Goal: Task Accomplishment & Management: Complete application form

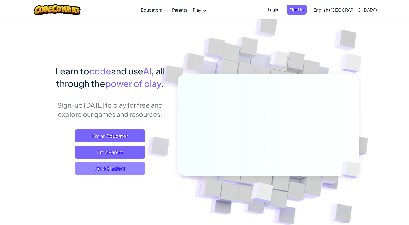
click at [106, 169] on span "I'm a Student" at bounding box center [110, 168] width 70 height 13
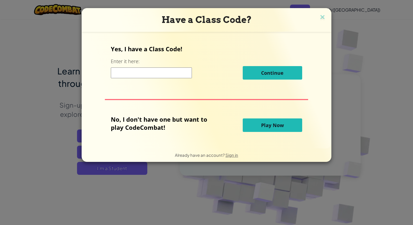
click at [139, 75] on input at bounding box center [151, 73] width 81 height 11
click at [266, 127] on span "Play Now" at bounding box center [272, 125] width 23 height 6
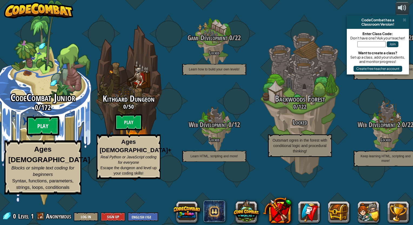
click at [54, 136] on btn "Play" at bounding box center [43, 125] width 32 height 19
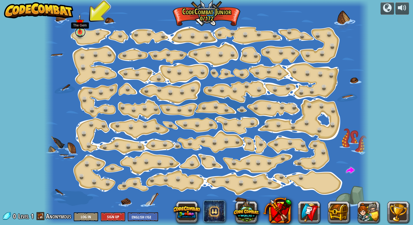
click at [78, 34] on link at bounding box center [80, 32] width 11 height 11
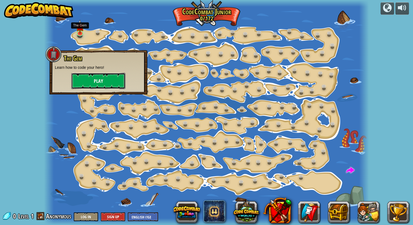
click at [90, 78] on button "Play" at bounding box center [98, 81] width 54 height 16
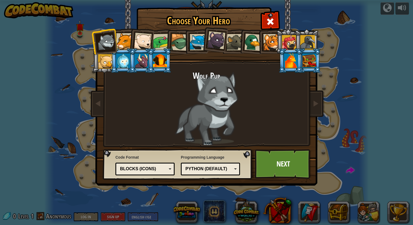
click at [157, 59] on div at bounding box center [160, 61] width 14 height 15
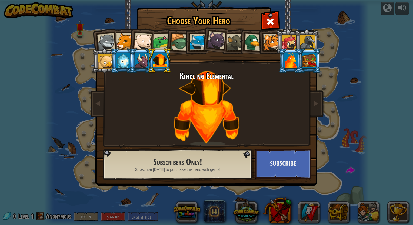
click at [290, 60] on div at bounding box center [291, 61] width 14 height 15
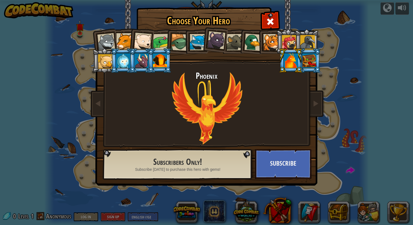
click at [162, 63] on div at bounding box center [160, 61] width 14 height 15
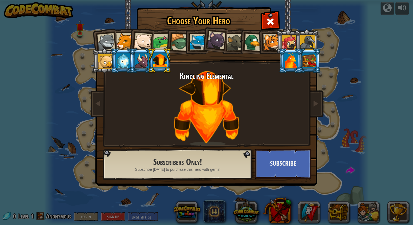
click at [108, 42] on div at bounding box center [106, 42] width 18 height 18
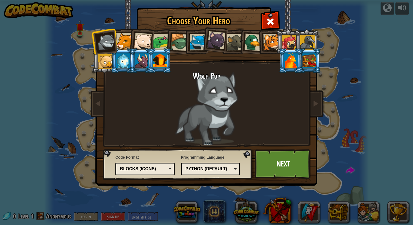
click at [165, 171] on div "Blocks (Icons)" at bounding box center [143, 169] width 47 height 6
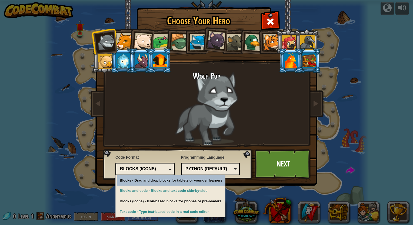
click at [165, 171] on div "Blocks (Icons)" at bounding box center [143, 169] width 47 height 6
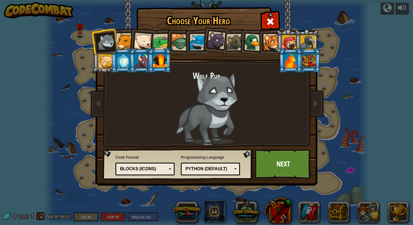
click at [197, 168] on div "Python (Default)" at bounding box center [208, 169] width 47 height 6
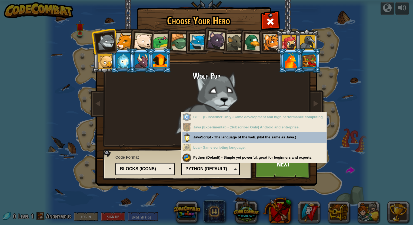
click at [197, 168] on div "Python (Default)" at bounding box center [208, 169] width 47 height 6
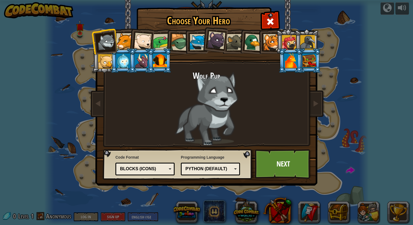
click at [147, 42] on div at bounding box center [143, 42] width 18 height 18
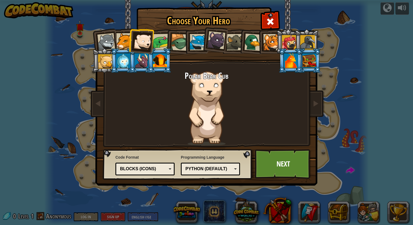
click at [128, 29] on ol at bounding box center [206, 29] width 223 height 0
click at [161, 42] on div at bounding box center [161, 42] width 17 height 17
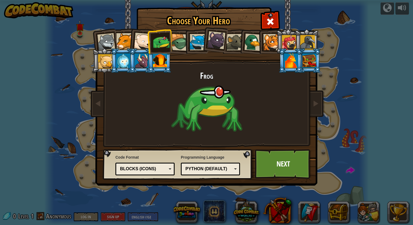
click at [108, 42] on div at bounding box center [106, 42] width 18 height 18
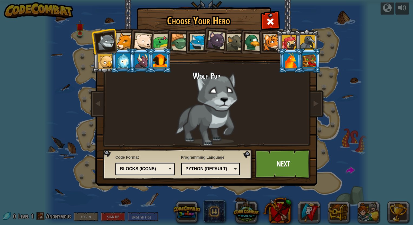
click at [85, 218] on div "Choose Your Hero 0 Wolf Pup Cougar Polar Bear Cub Frog Turtle Blue Fox Panther …" at bounding box center [206, 112] width 413 height 225
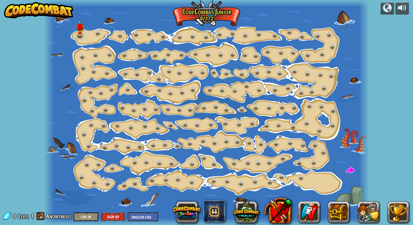
click at [116, 218] on button "Sign Up" at bounding box center [113, 217] width 24 height 9
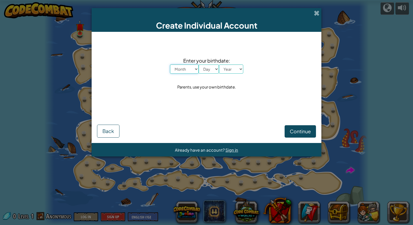
click at [184, 67] on select "Month January February March April May June July August September October Novem…" at bounding box center [184, 69] width 29 height 9
select select "5"
click at [170, 65] on select "Month January February March April May June July August September October Novem…" at bounding box center [184, 69] width 29 height 9
click at [211, 69] on select "Day 1 2 3 4 5 6 7 8 9 10 11 12 13 14 15 16 17 18 19 20 21 22 23 24 25 26 27 28 …" at bounding box center [209, 69] width 20 height 9
select select "12"
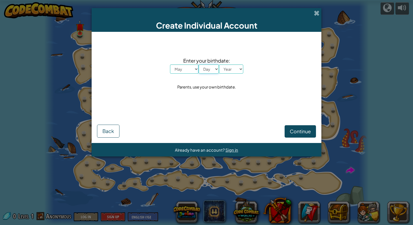
click at [199, 65] on select "Day 1 2 3 4 5 6 7 8 9 10 11 12 13 14 15 16 17 18 19 20 21 22 23 24 25 26 27 28 …" at bounding box center [209, 69] width 20 height 9
click at [227, 69] on select "Year 2025 2024 2023 2022 2021 2020 2019 2018 2017 2016 2015 2014 2013 2012 2011…" at bounding box center [231, 69] width 24 height 9
click at [232, 69] on select "Year 2025 2024 2023 2022 2021 2020 2019 2018 2017 2016 2015 2014 2013 2012 2011…" at bounding box center [231, 69] width 24 height 9
select select "1989"
click at [219, 65] on select "Year 2025 2024 2023 2022 2021 2020 2019 2018 2017 2016 2015 2014 2013 2012 2011…" at bounding box center [231, 69] width 24 height 9
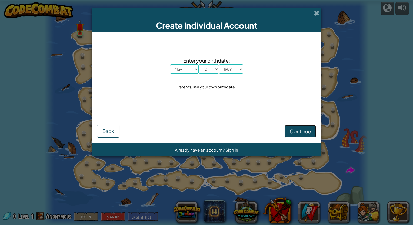
click at [304, 132] on span "Continue" at bounding box center [300, 131] width 21 height 6
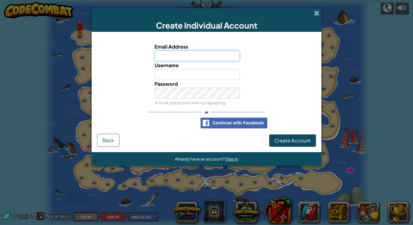
click at [170, 56] on input "Email Address" at bounding box center [197, 56] width 85 height 11
type input "matthew.rogers7@snhu.edu"
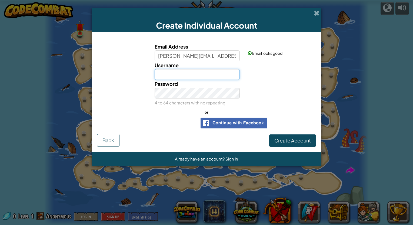
click at [180, 74] on input "Username" at bounding box center [197, 74] width 85 height 11
drag, startPoint x: 194, startPoint y: 75, endPoint x: 179, endPoint y: 76, distance: 15.4
click at [179, 76] on input "matthew rogers" at bounding box center [197, 74] width 85 height 11
type input "matthewSNHU"
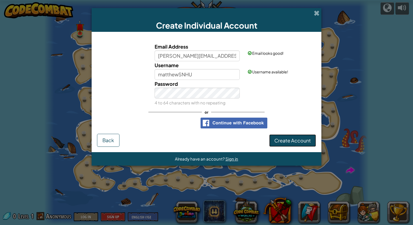
click at [283, 139] on span "Create Account" at bounding box center [292, 141] width 36 height 6
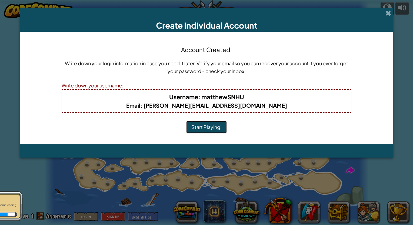
click at [200, 131] on button "Start Playing!" at bounding box center [206, 127] width 41 height 12
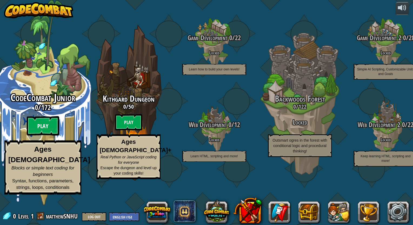
click at [46, 136] on btn "Play" at bounding box center [43, 125] width 32 height 19
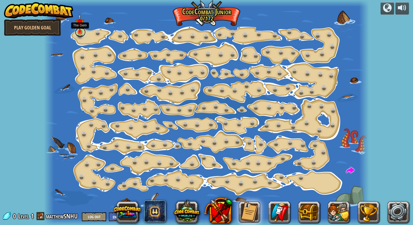
click at [79, 34] on link at bounding box center [80, 32] width 11 height 11
